Goal: Task Accomplishment & Management: Manage account settings

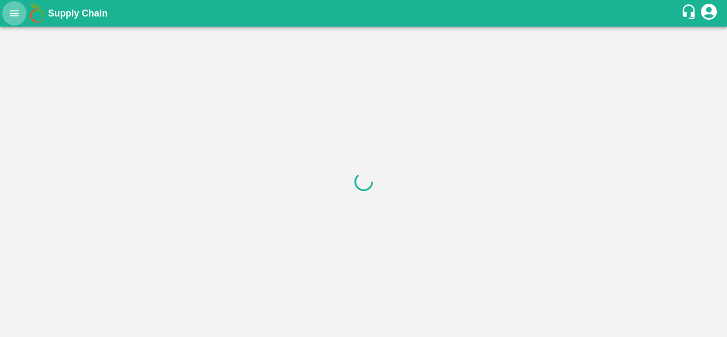
click at [15, 16] on icon "open drawer" at bounding box center [15, 13] width 12 height 12
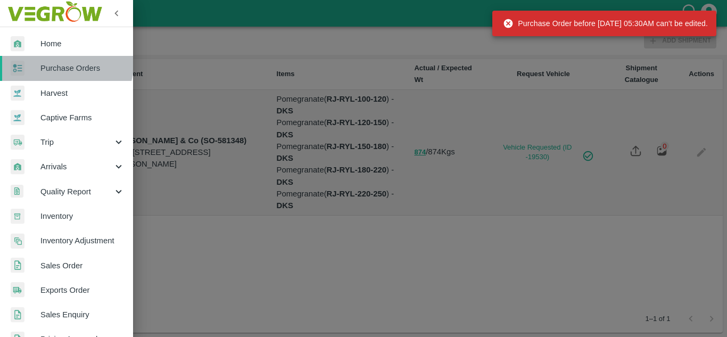
click at [67, 64] on span "Purchase Orders" at bounding box center [82, 68] width 84 height 12
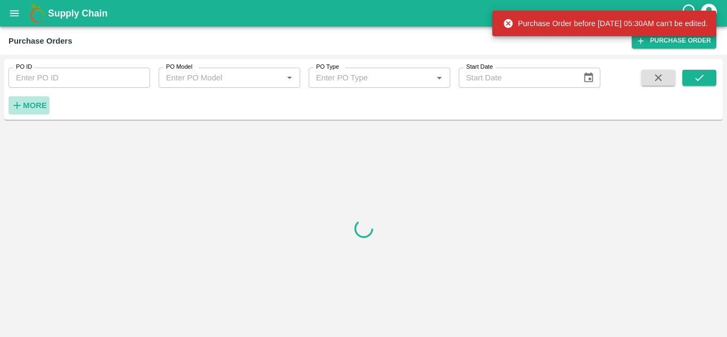
click at [27, 109] on strong "More" at bounding box center [35, 105] width 24 height 9
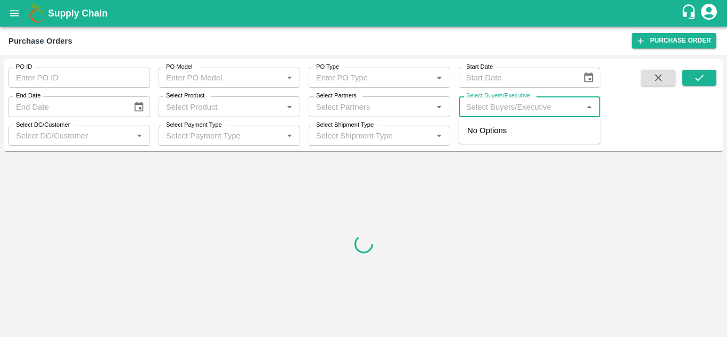
click at [469, 105] on input "Select Buyers/Executive" at bounding box center [521, 107] width 118 height 14
type input "Avinash"
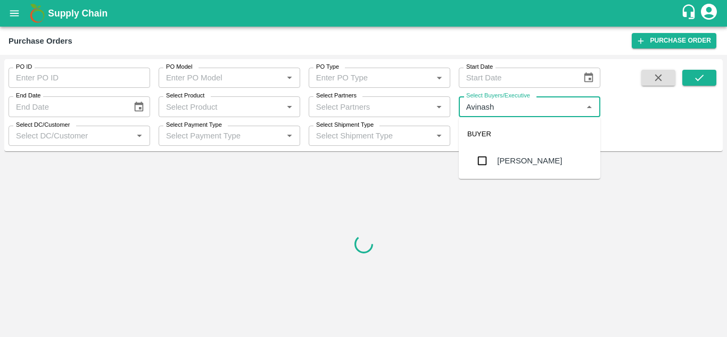
click at [479, 166] on input "checkbox" at bounding box center [482, 160] width 21 height 21
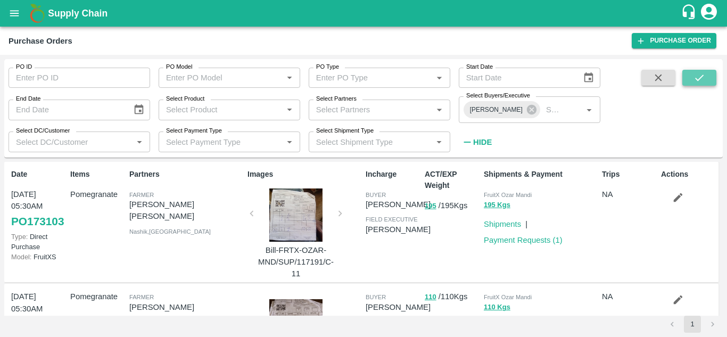
click at [696, 82] on icon "submit" at bounding box center [699, 78] width 12 height 12
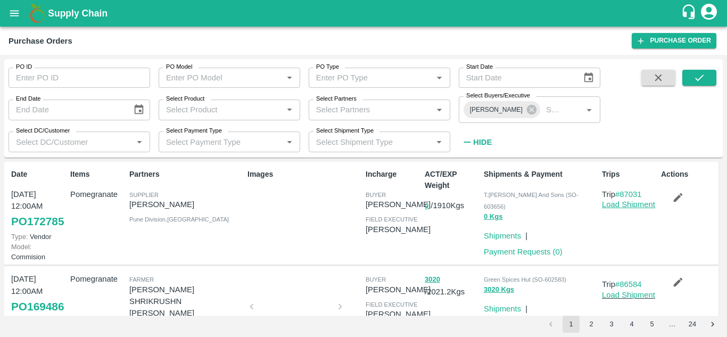
click at [632, 205] on link "Load Shipment" at bounding box center [628, 204] width 53 height 9
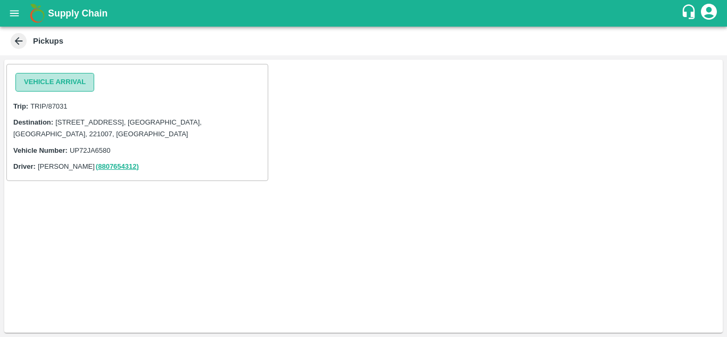
click at [79, 85] on button "Vehicle Arrival" at bounding box center [54, 82] width 79 height 19
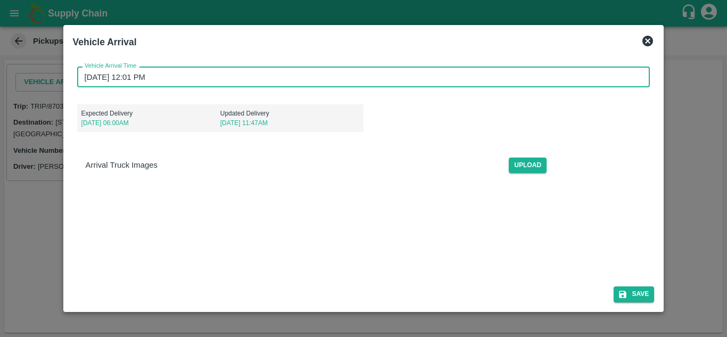
click at [92, 77] on input "[DATE] 12:01 PM" at bounding box center [360, 77] width 566 height 20
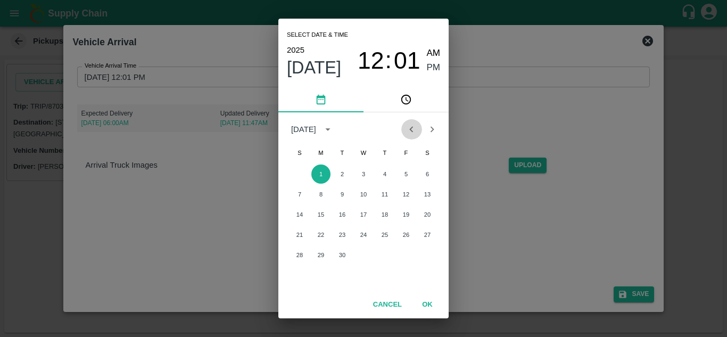
click at [410, 129] on icon "Previous month" at bounding box center [412, 129] width 4 height 6
click at [424, 256] on button "30" at bounding box center [427, 254] width 19 height 19
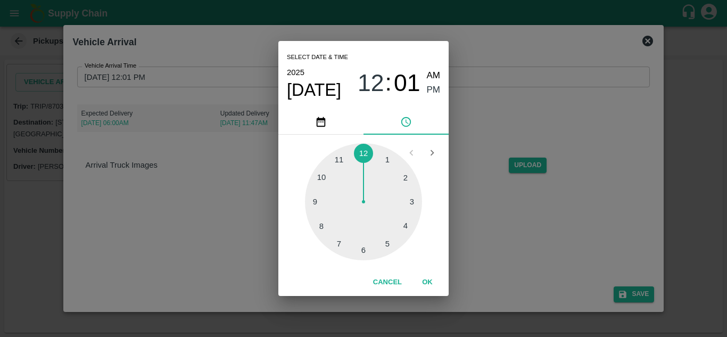
type input "[DATE] 12:01 PM"
click at [427, 280] on button "OK" at bounding box center [427, 282] width 34 height 19
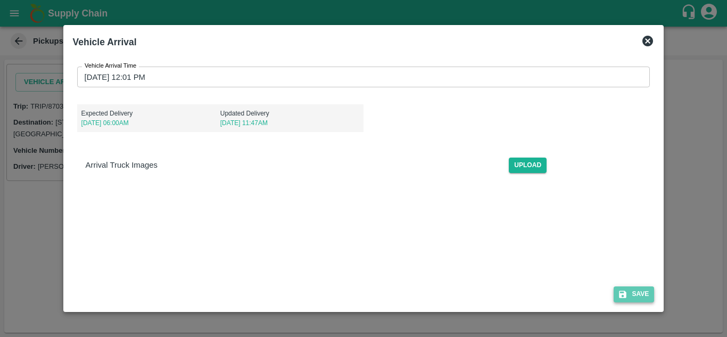
click at [638, 295] on button "Save" at bounding box center [634, 293] width 40 height 15
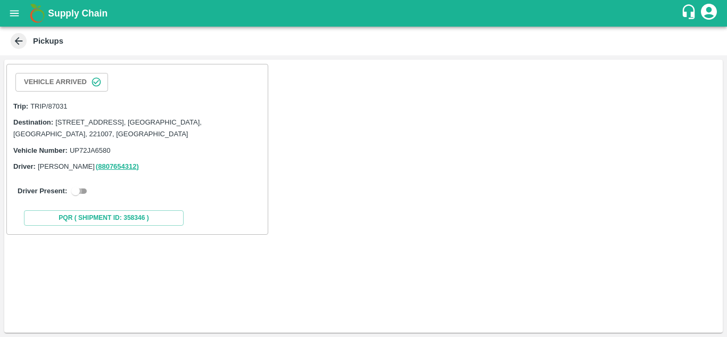
click at [74, 192] on input "checkbox" at bounding box center [75, 191] width 38 height 13
checkbox input "true"
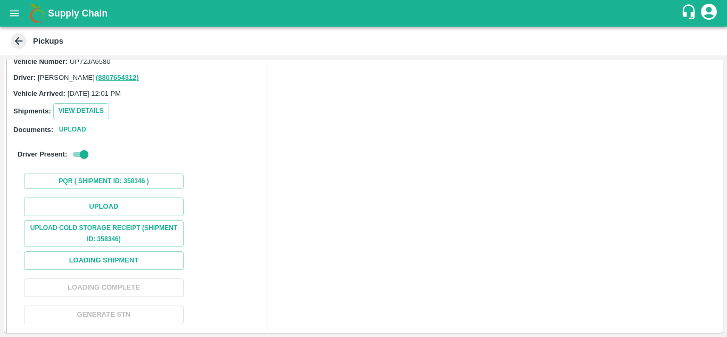
scroll to position [121, 0]
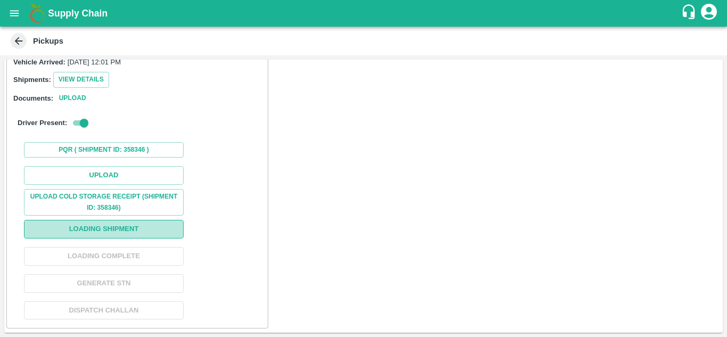
click at [86, 233] on button "Loading Shipment" at bounding box center [104, 229] width 160 height 19
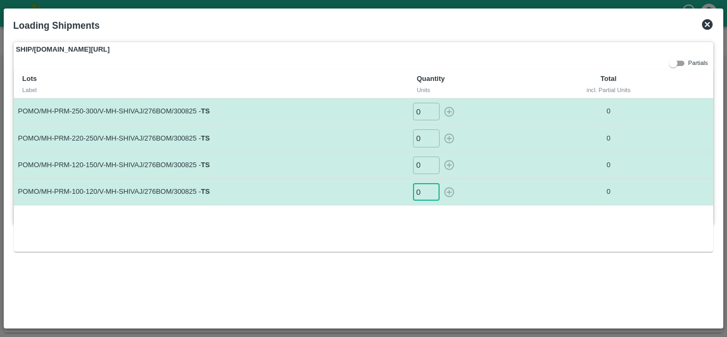
click at [422, 193] on input "0" at bounding box center [426, 192] width 27 height 18
type input "29"
click at [424, 163] on input "0" at bounding box center [426, 165] width 27 height 18
type input "21"
click at [424, 135] on input "0" at bounding box center [426, 138] width 27 height 18
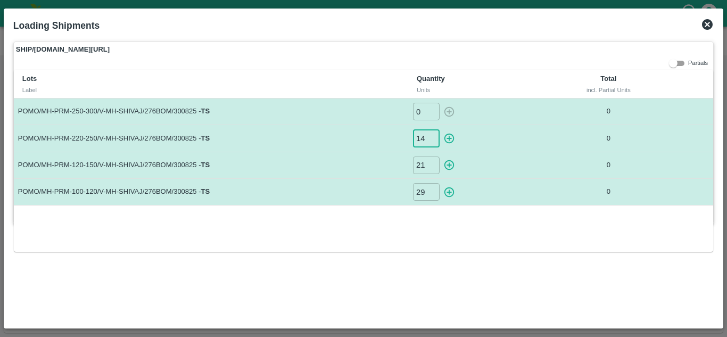
type input "14"
click at [423, 113] on input "0" at bounding box center [426, 112] width 27 height 18
type input "4"
click at [450, 192] on icon "button" at bounding box center [449, 192] width 10 height 10
type input "0"
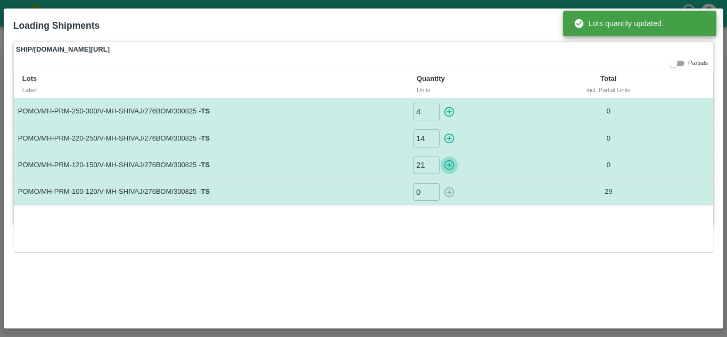
click at [451, 164] on icon "button" at bounding box center [449, 165] width 12 height 12
type input "0"
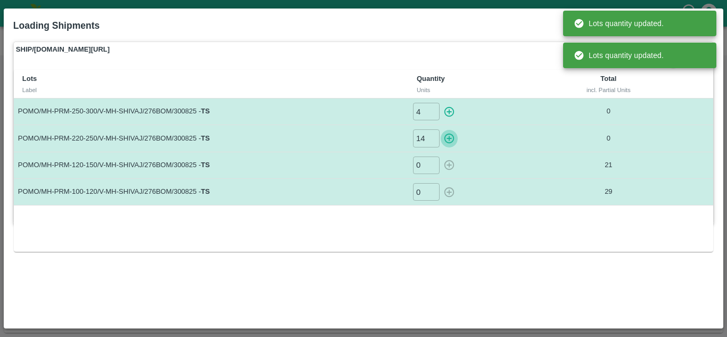
click at [452, 137] on icon "button" at bounding box center [449, 139] width 12 height 12
type input "0"
click at [445, 111] on icon "button" at bounding box center [449, 111] width 10 height 10
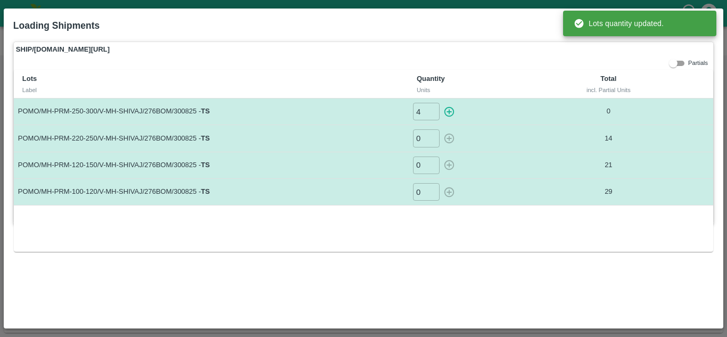
type input "0"
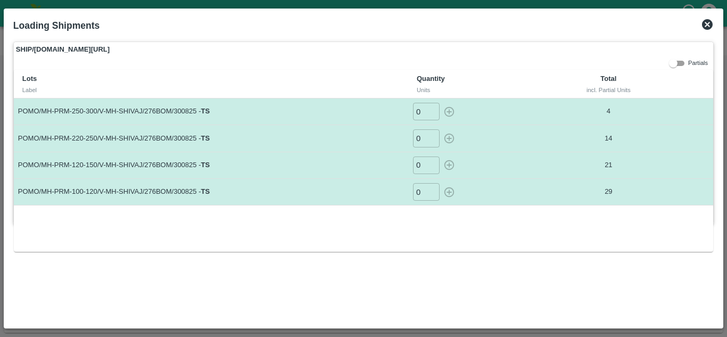
click at [708, 26] on icon at bounding box center [707, 24] width 11 height 11
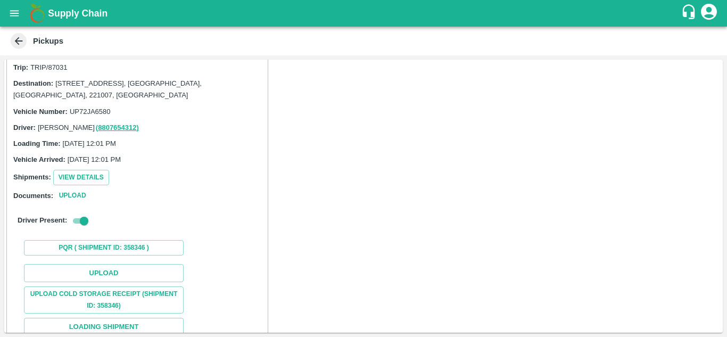
scroll to position [137, 0]
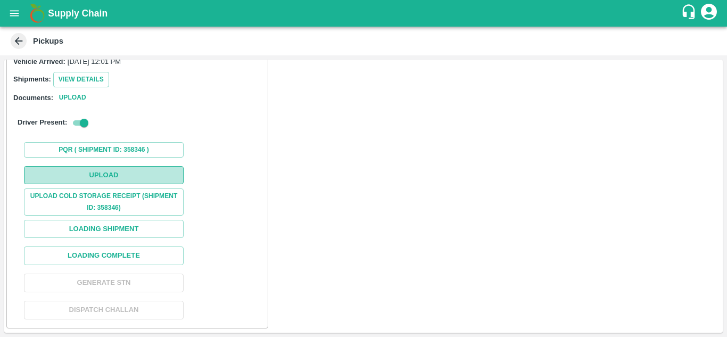
click at [103, 177] on button "Upload" at bounding box center [104, 175] width 160 height 19
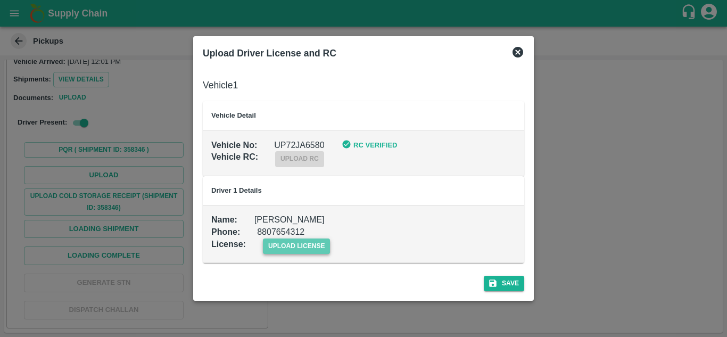
click at [287, 251] on span "upload license" at bounding box center [297, 245] width 68 height 15
click at [0, 0] on input "upload license" at bounding box center [0, 0] width 0 height 0
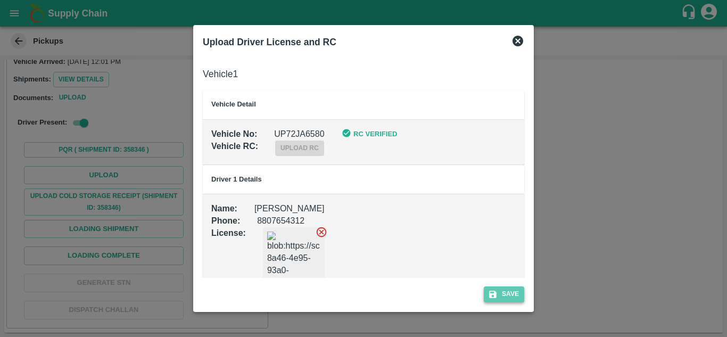
click at [491, 291] on icon "submit" at bounding box center [492, 294] width 7 height 7
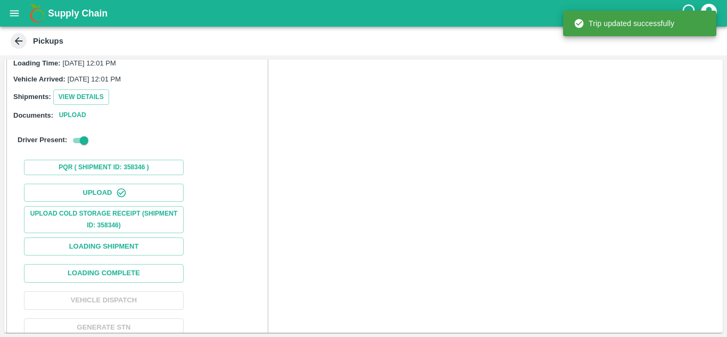
scroll to position [164, 0]
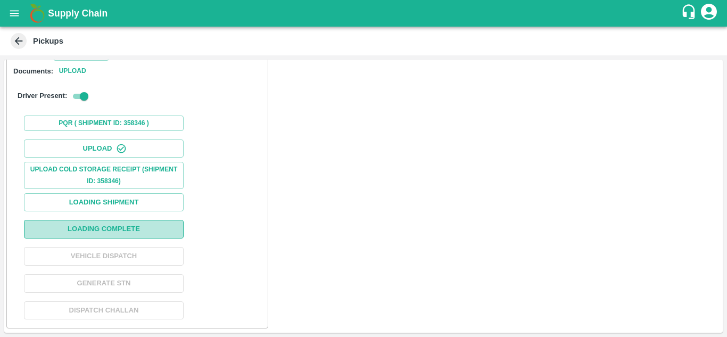
click at [126, 224] on button "Loading Complete" at bounding box center [104, 229] width 160 height 19
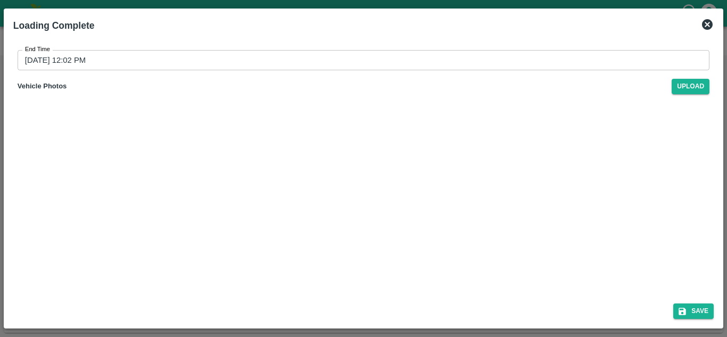
click at [29, 54] on label "End Time" at bounding box center [37, 49] width 25 height 9
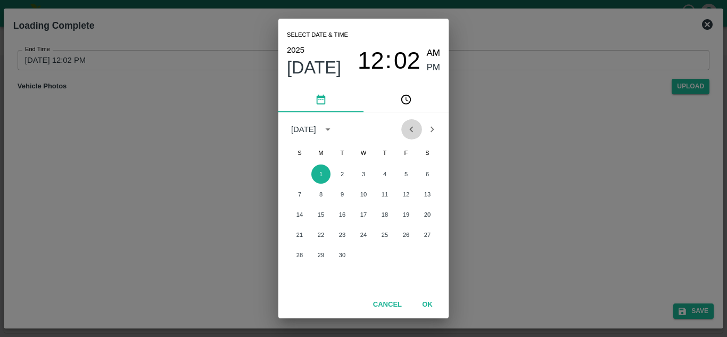
click at [414, 130] on icon "Previous month" at bounding box center [412, 129] width 12 height 12
click at [429, 255] on button "30" at bounding box center [427, 254] width 19 height 19
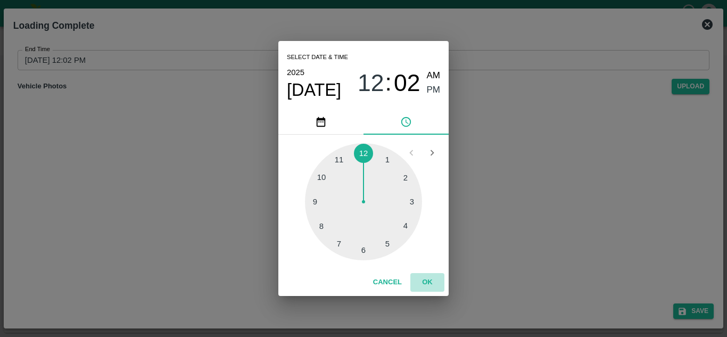
click at [426, 284] on button "OK" at bounding box center [427, 282] width 34 height 19
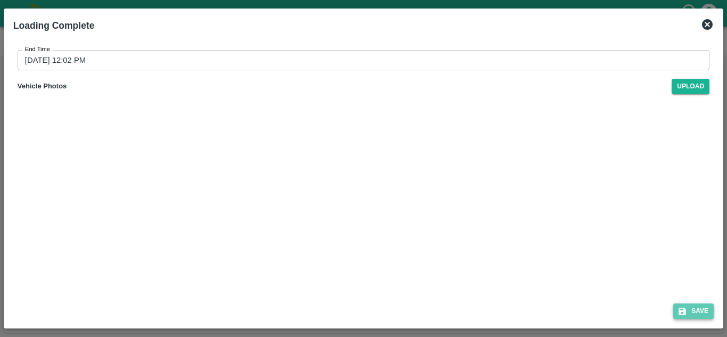
click at [685, 314] on icon "submit" at bounding box center [682, 311] width 7 height 7
type input "[DATE] 12:02 PM"
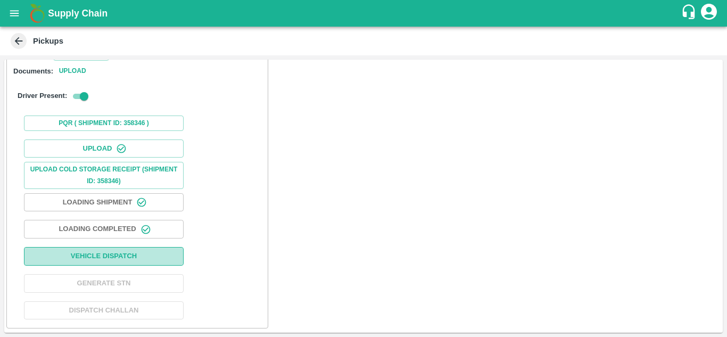
click at [145, 258] on button "Vehicle Dispatch" at bounding box center [104, 256] width 160 height 19
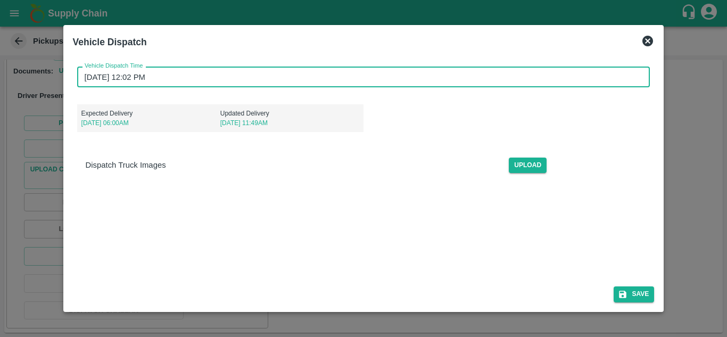
click at [83, 77] on input "[DATE] 12:02 PM" at bounding box center [360, 77] width 566 height 20
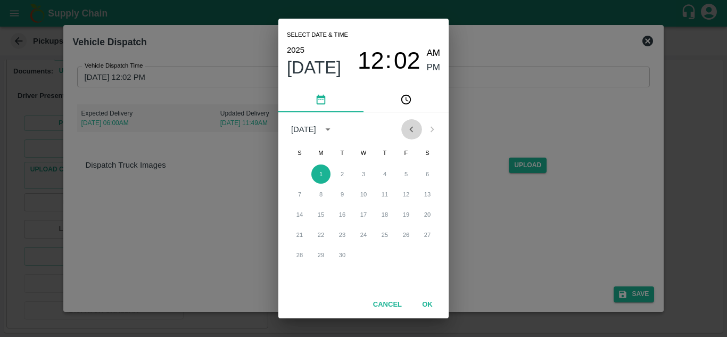
click at [414, 135] on icon "Previous month" at bounding box center [412, 129] width 12 height 12
click at [427, 254] on button "30" at bounding box center [427, 254] width 19 height 19
type input "[DATE] 12:02 PM"
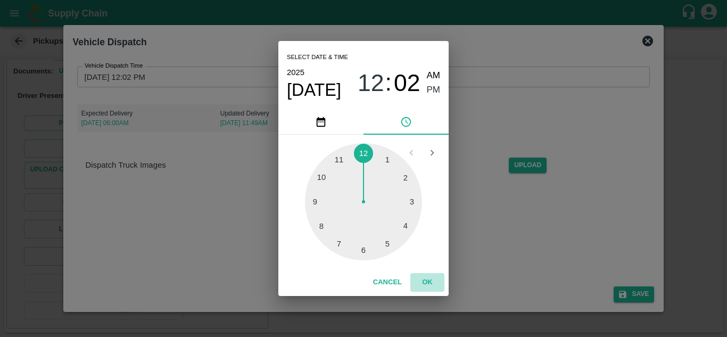
click at [432, 282] on button "OK" at bounding box center [427, 282] width 34 height 19
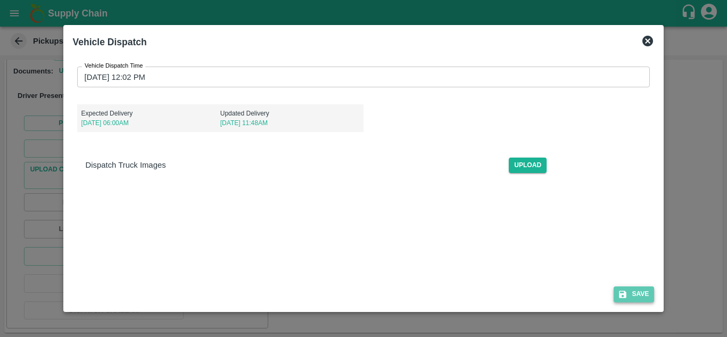
click at [638, 300] on button "Save" at bounding box center [634, 293] width 40 height 15
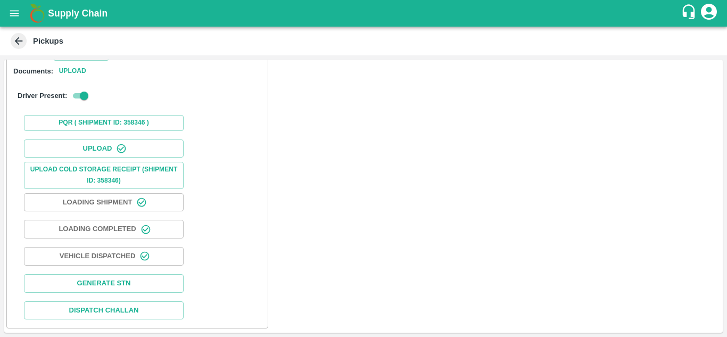
scroll to position [0, 0]
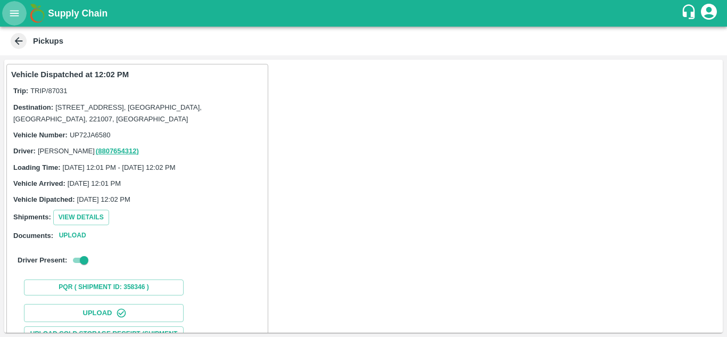
click at [21, 11] on button "open drawer" at bounding box center [14, 13] width 24 height 24
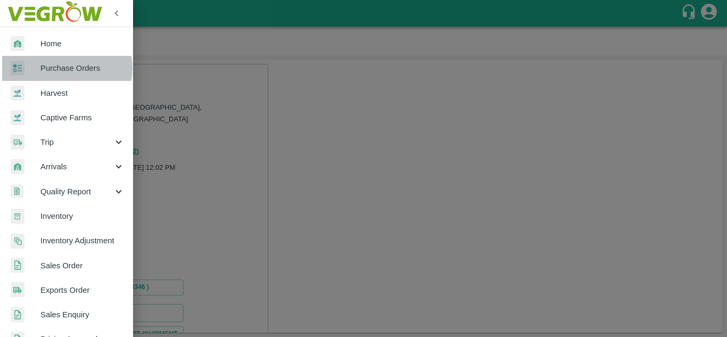
click at [67, 68] on span "Purchase Orders" at bounding box center [82, 68] width 84 height 12
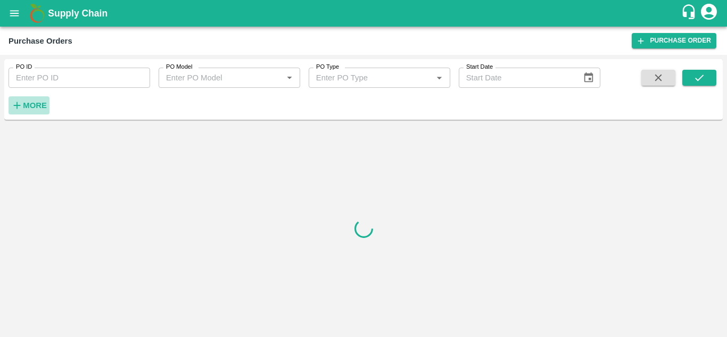
click at [45, 98] on button "More" at bounding box center [29, 105] width 41 height 18
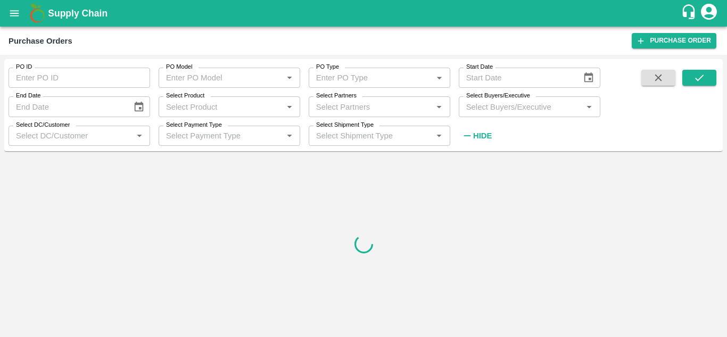
click at [508, 112] on input "Select Buyers/Executive" at bounding box center [521, 107] width 118 height 14
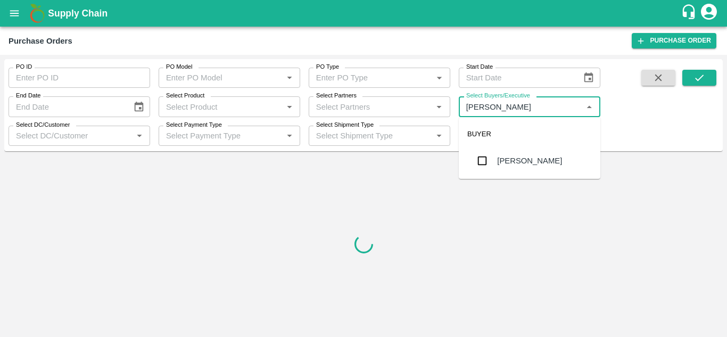
type input "Avinash"
click at [483, 164] on input "checkbox" at bounding box center [482, 160] width 21 height 21
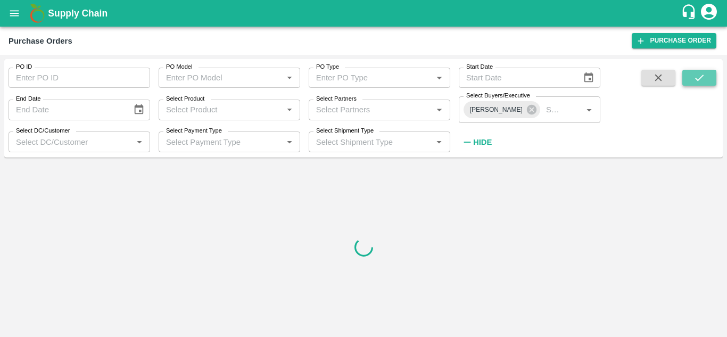
click at [706, 74] on button "submit" at bounding box center [699, 78] width 34 height 16
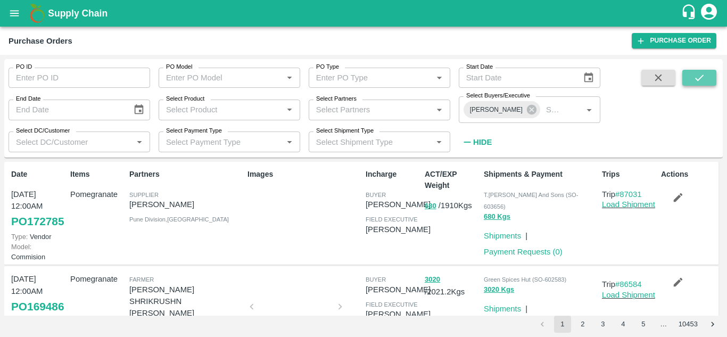
click at [706, 78] on button "submit" at bounding box center [699, 78] width 34 height 16
